Goal: Find specific page/section: Find specific page/section

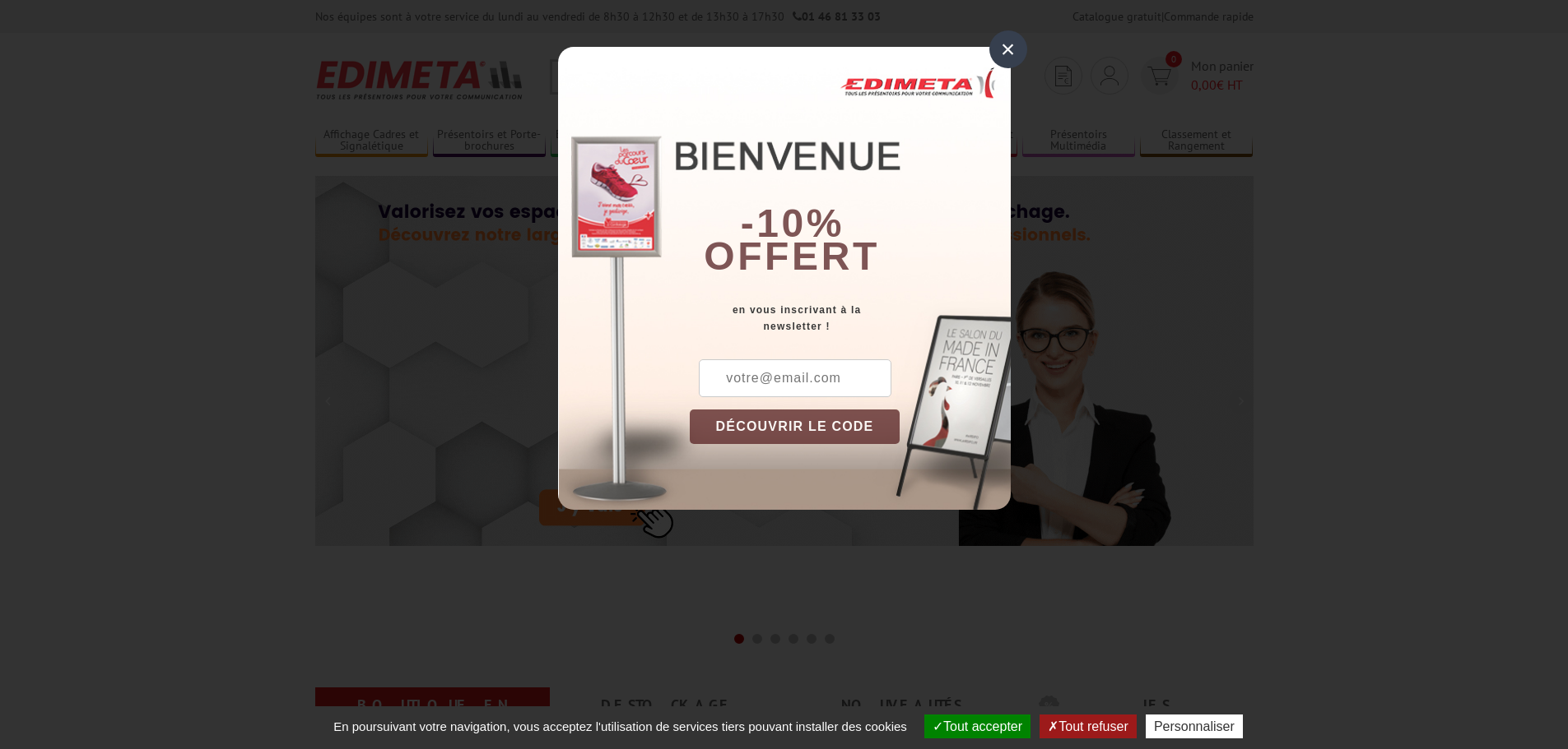
click at [1014, 48] on div "×" at bounding box center [1008, 49] width 38 height 38
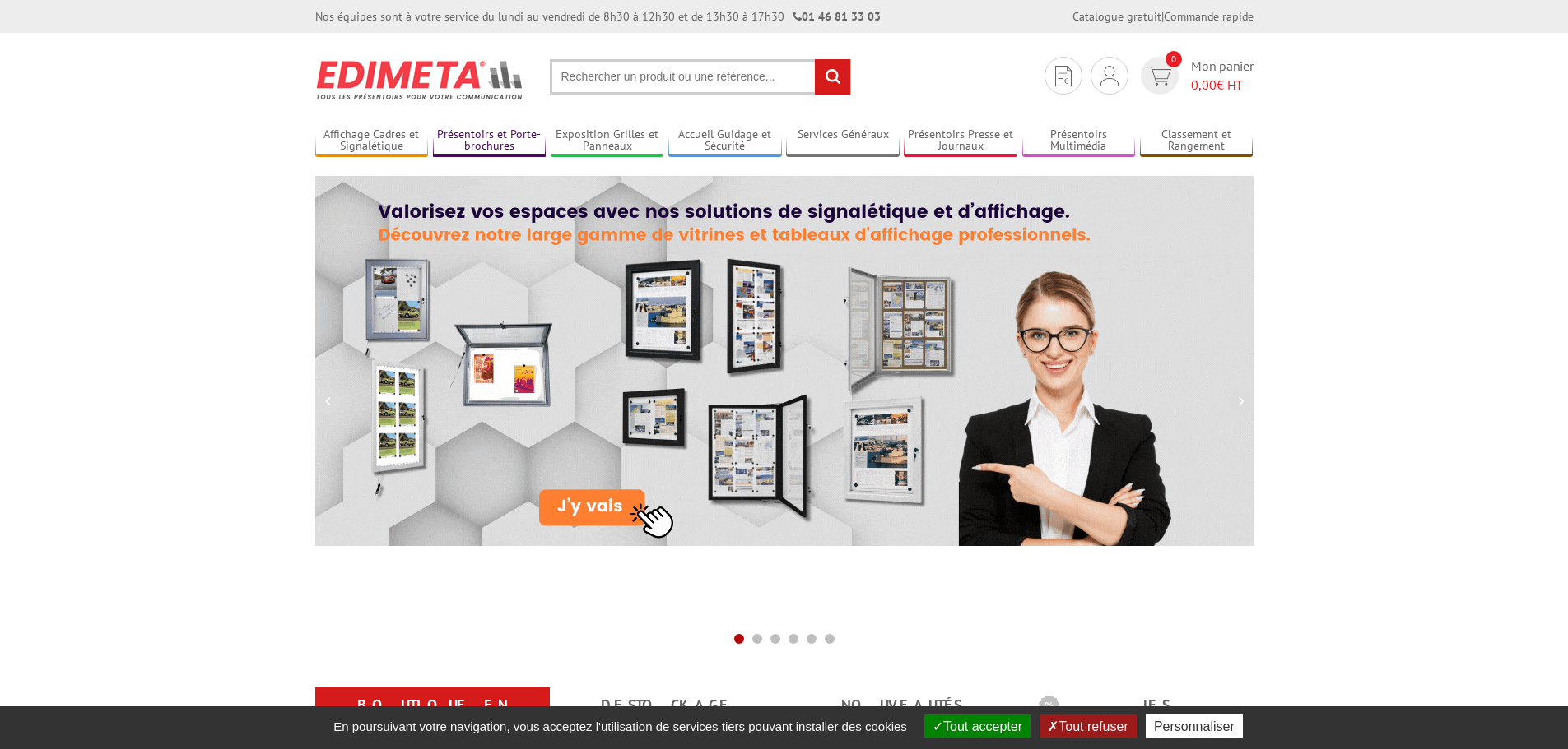
drag, startPoint x: 471, startPoint y: 150, endPoint x: 481, endPoint y: 150, distance: 10.0
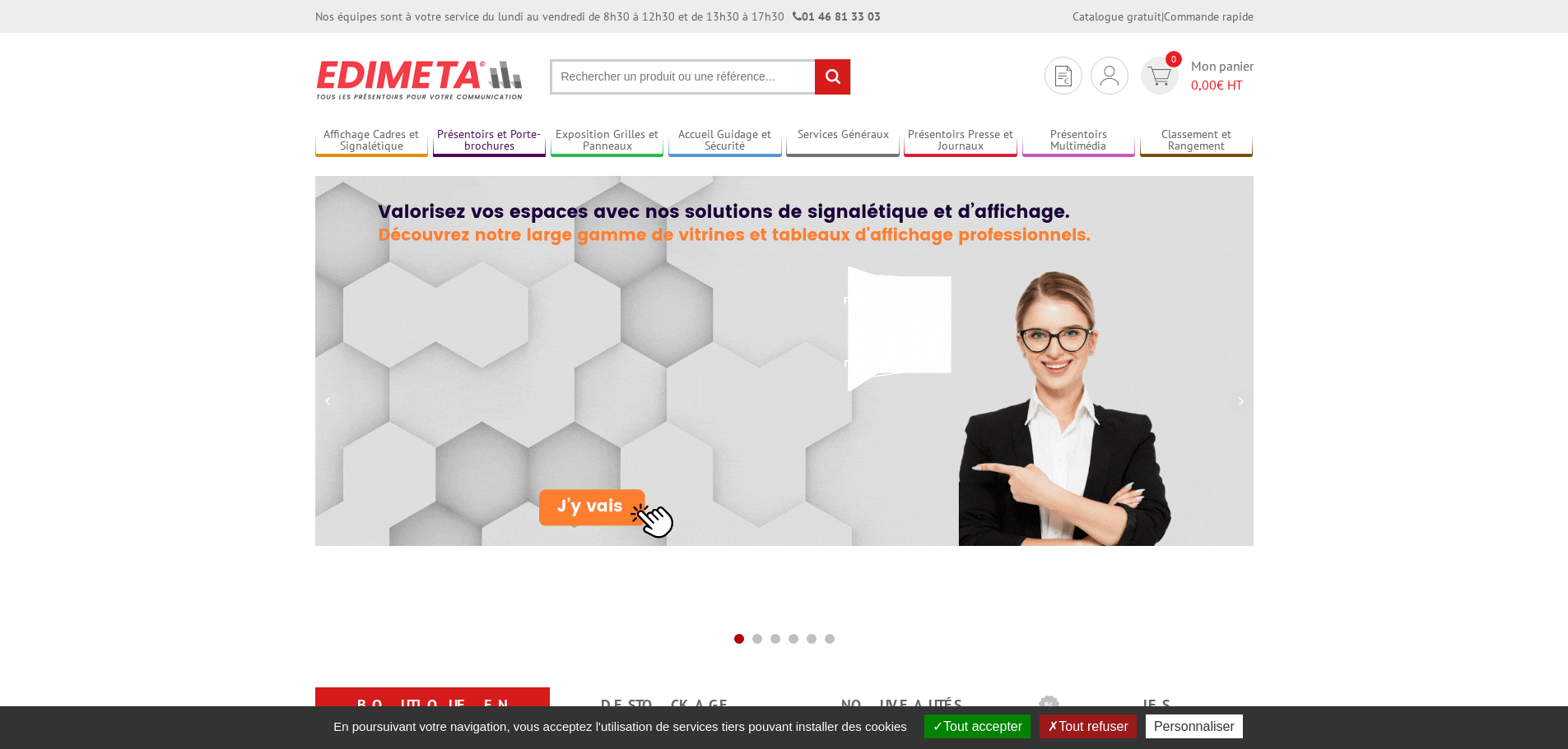
click at [473, 150] on link "Présentoirs et Porte-brochures" at bounding box center [489, 141] width 114 height 27
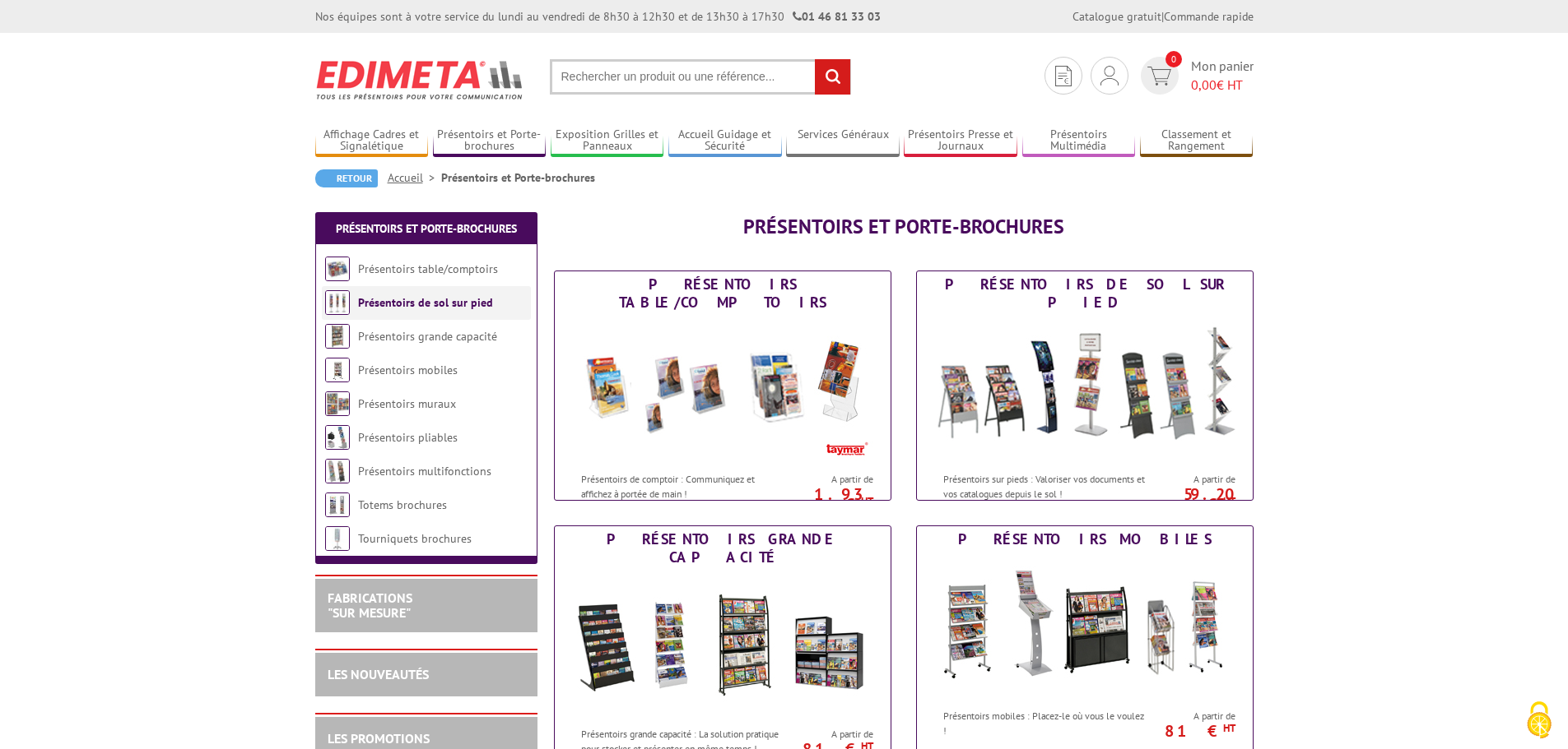
click at [436, 306] on link "Présentoirs de sol sur pied" at bounding box center [425, 302] width 135 height 15
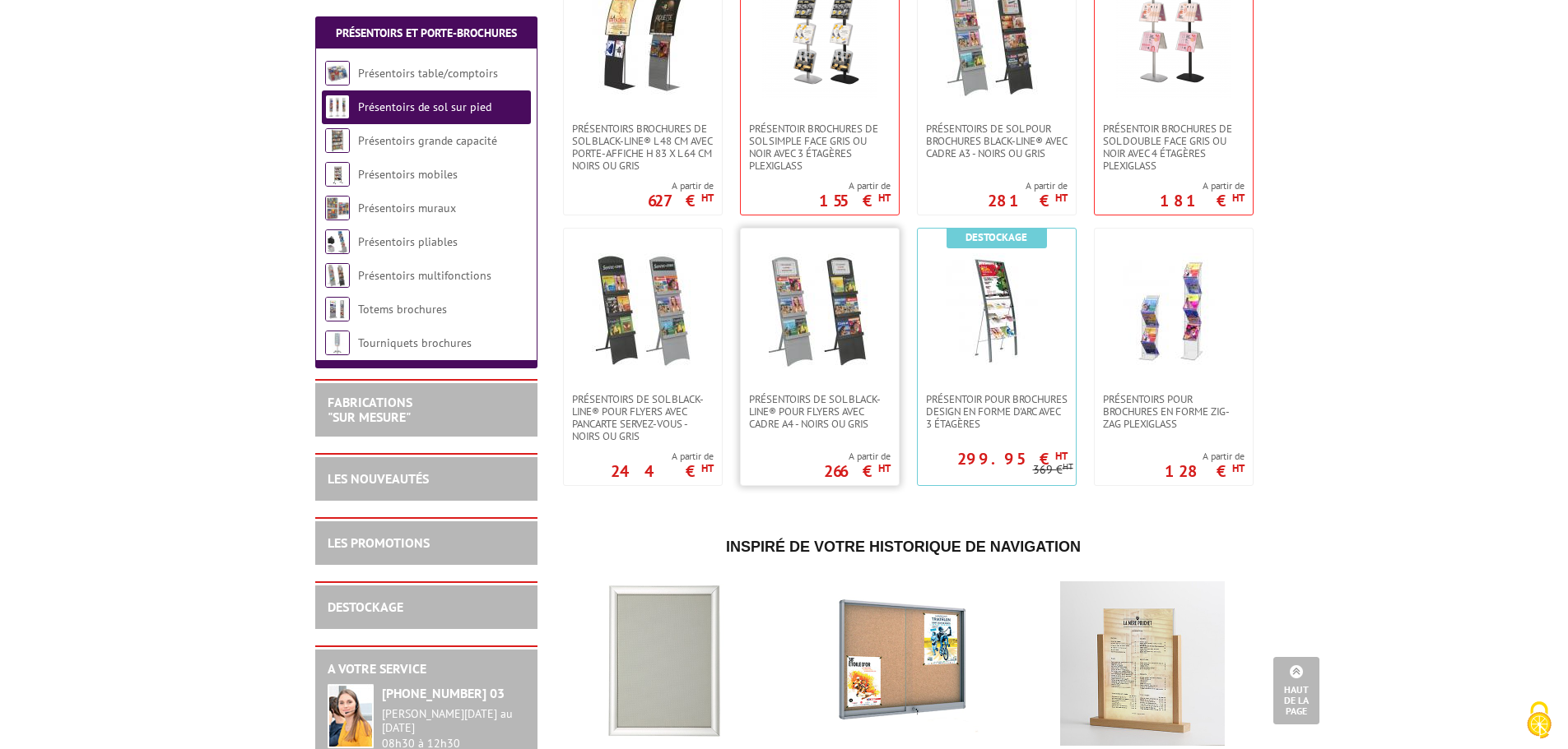
scroll to position [2138, 0]
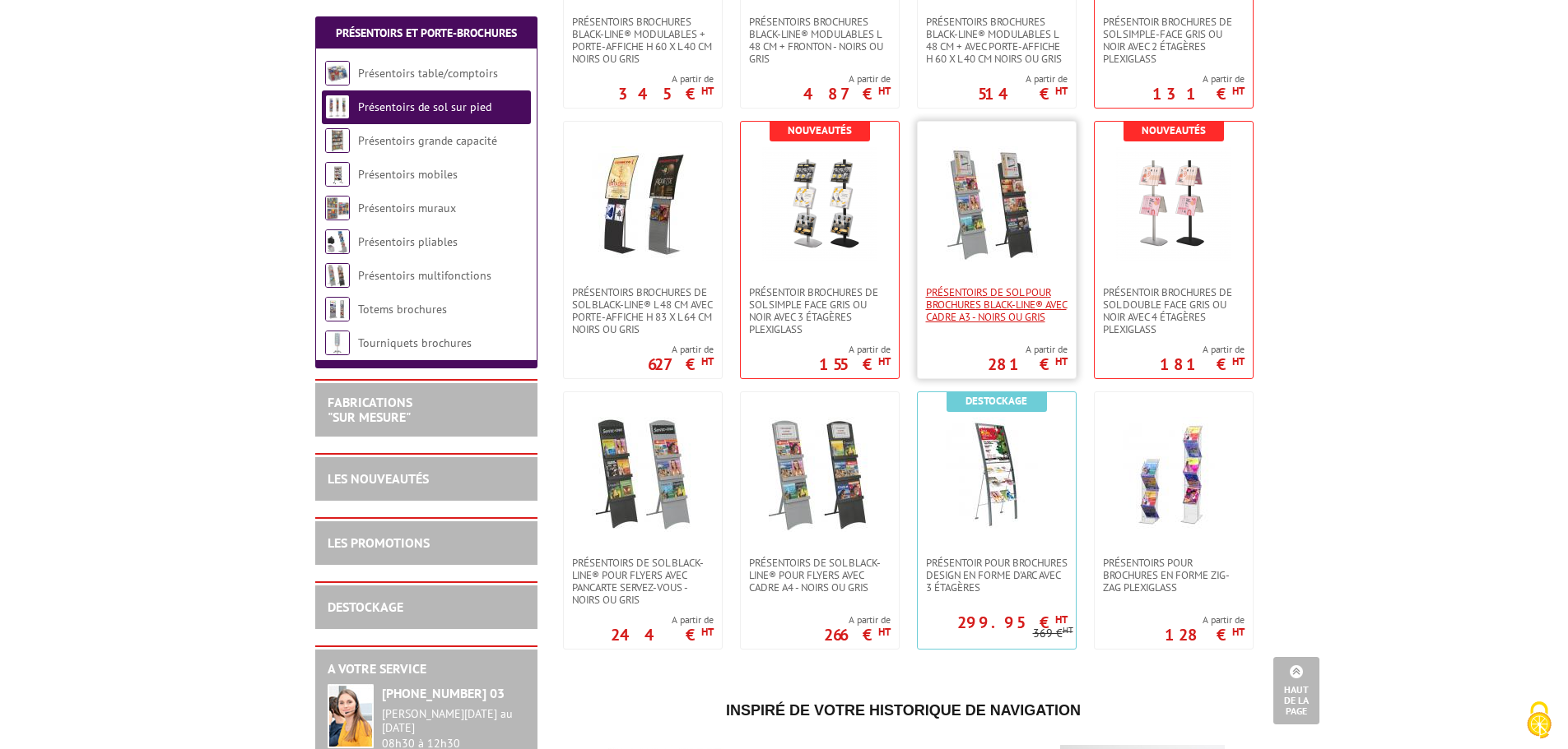
click at [1008, 312] on span "Présentoirs de sol pour brochures Black-Line® avec cadre A3 - Noirs ou Gris" at bounding box center [996, 304] width 142 height 37
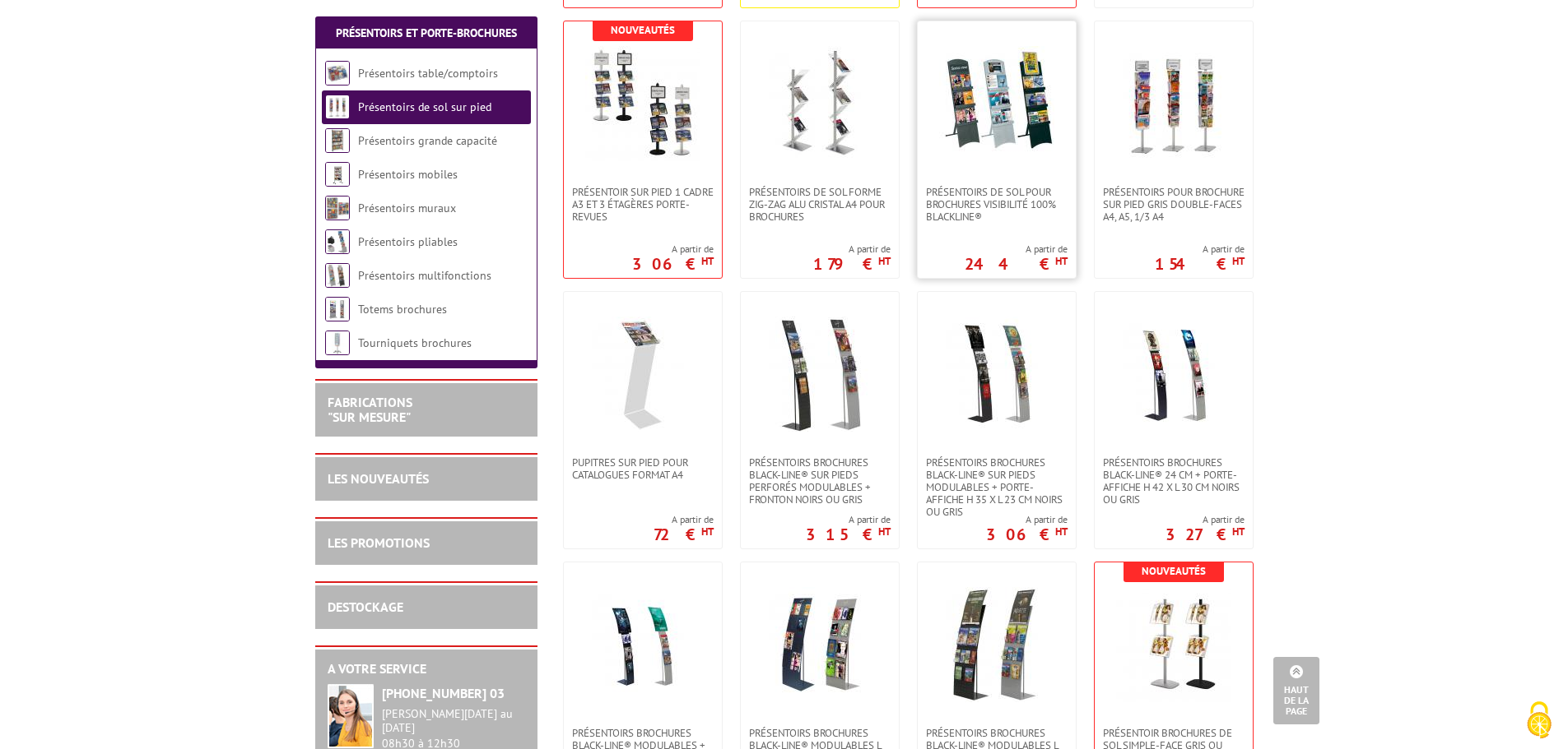
scroll to position [1398, 0]
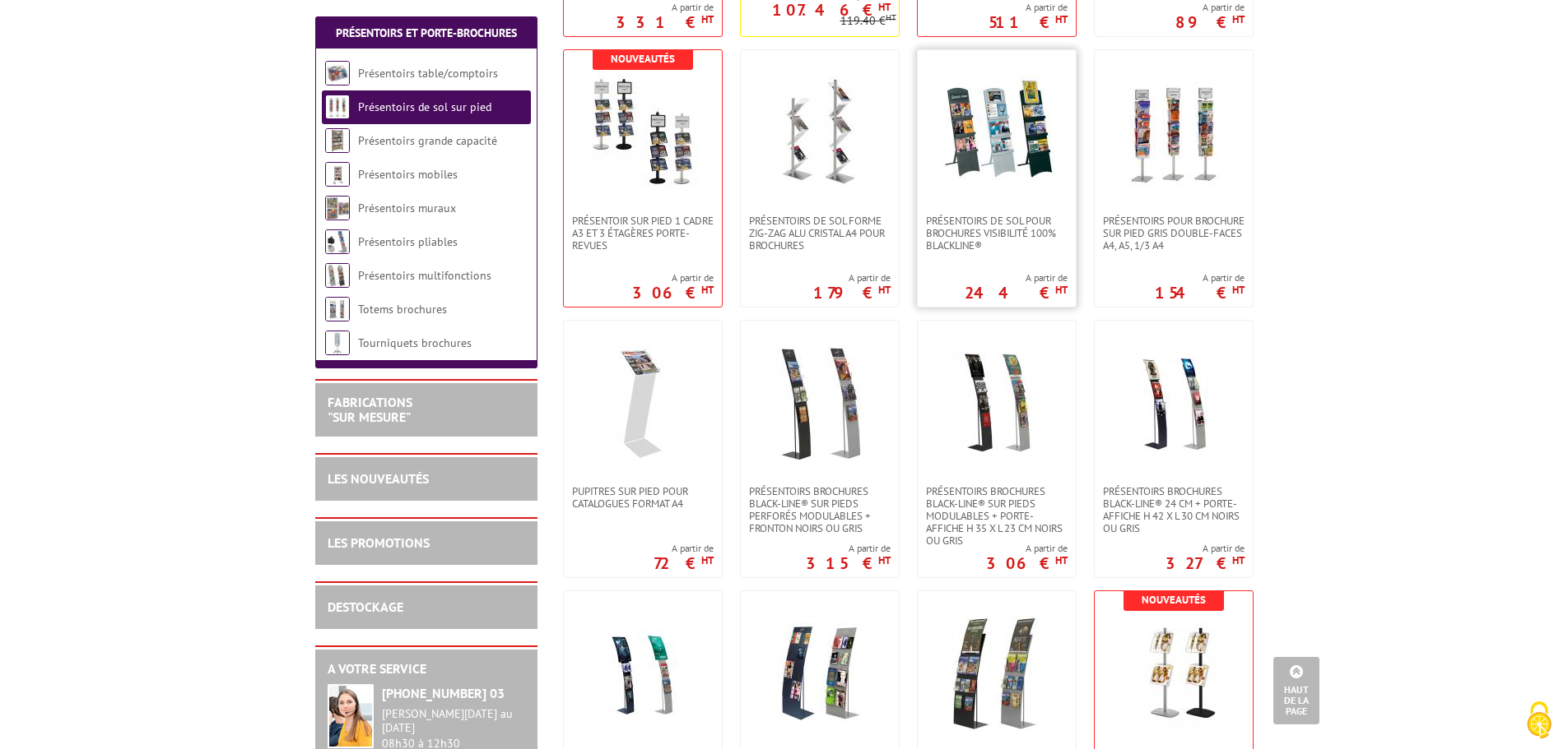
drag, startPoint x: 988, startPoint y: 118, endPoint x: 1015, endPoint y: 118, distance: 27.0
click at [989, 118] on img at bounding box center [996, 132] width 115 height 115
